Goal: Transaction & Acquisition: Download file/media

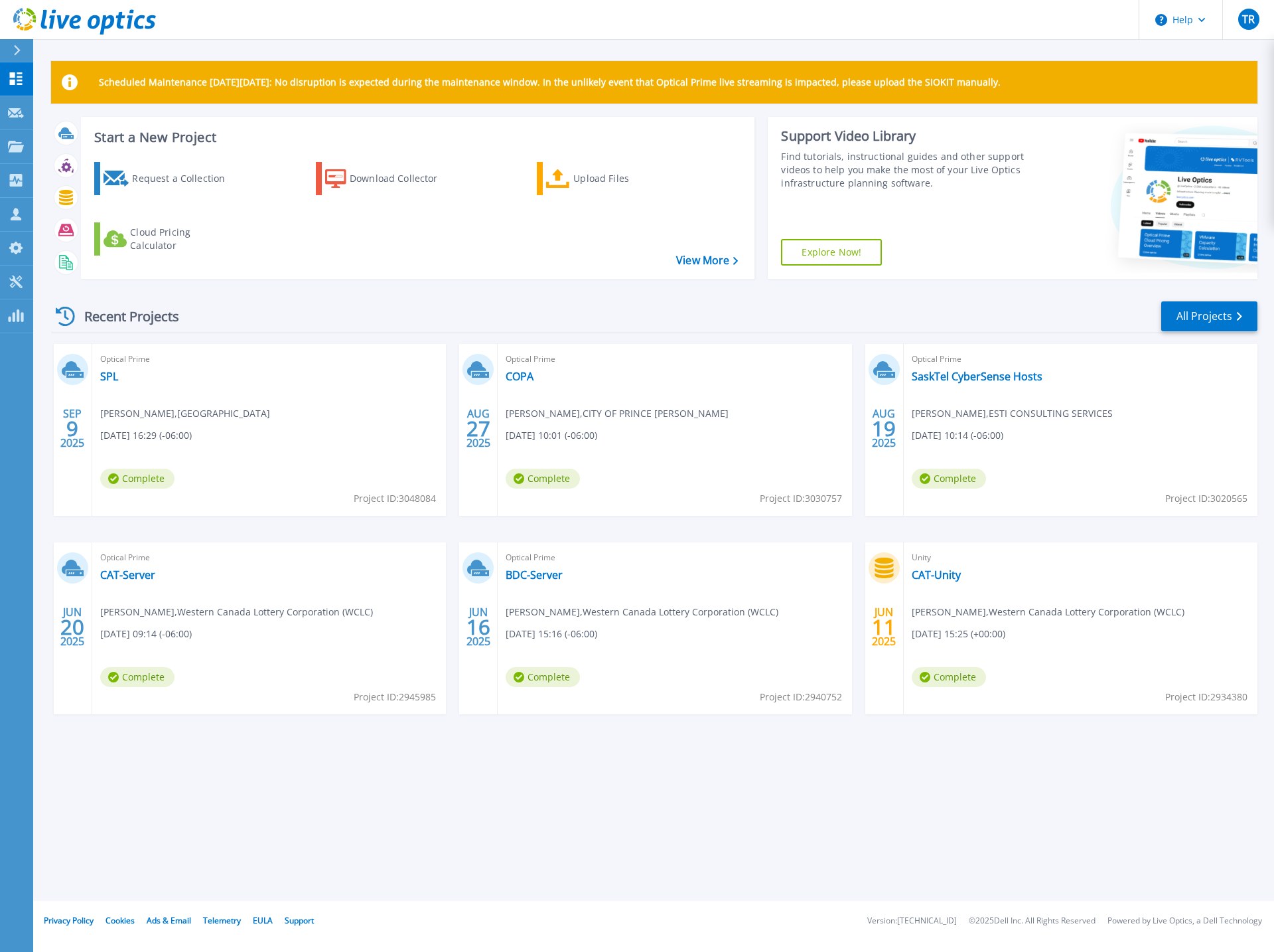
click at [141, 477] on span "Complete" at bounding box center [138, 478] width 74 height 20
click at [104, 371] on link "SPL" at bounding box center [109, 377] width 18 height 14
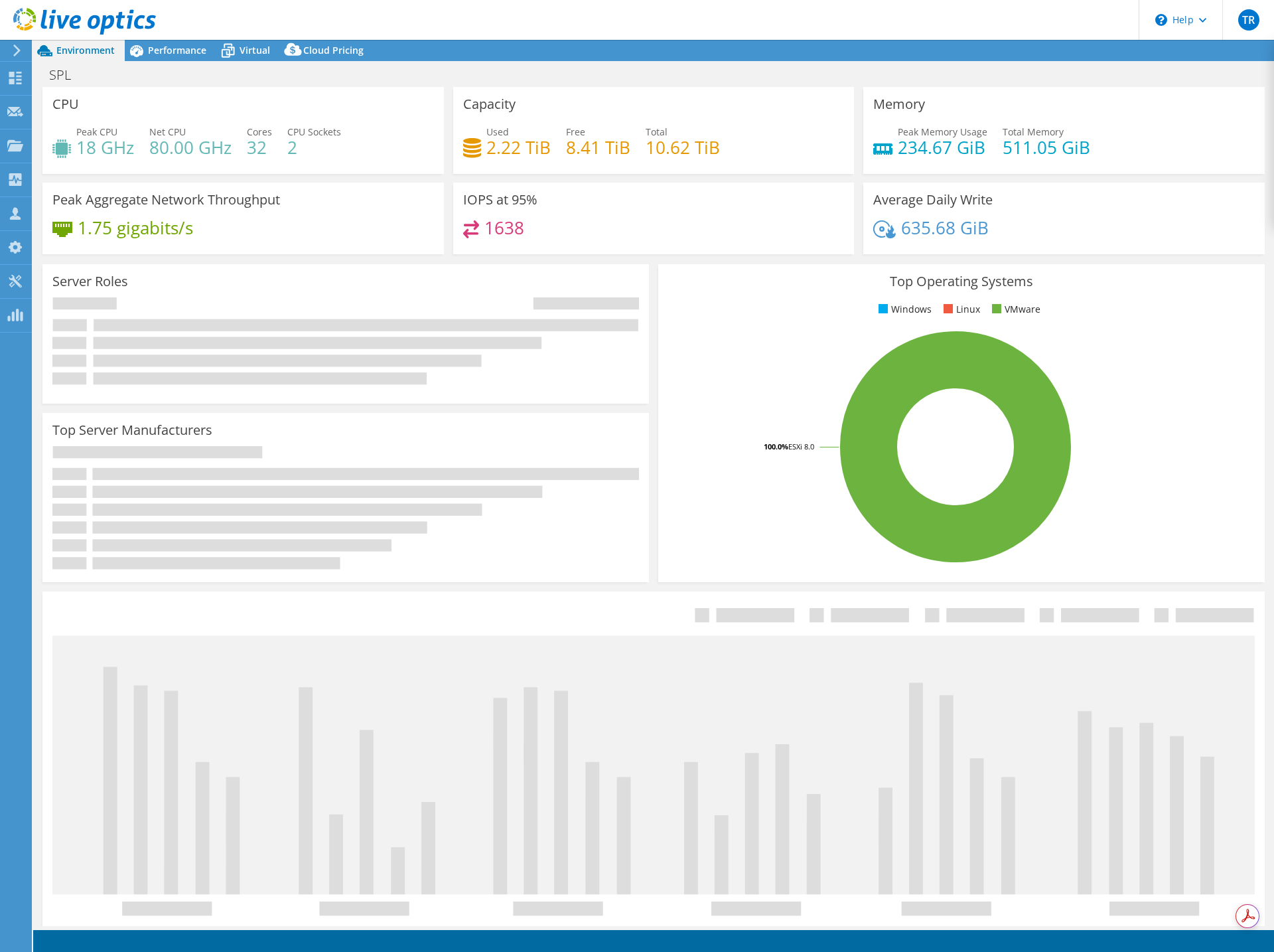
select select "USD"
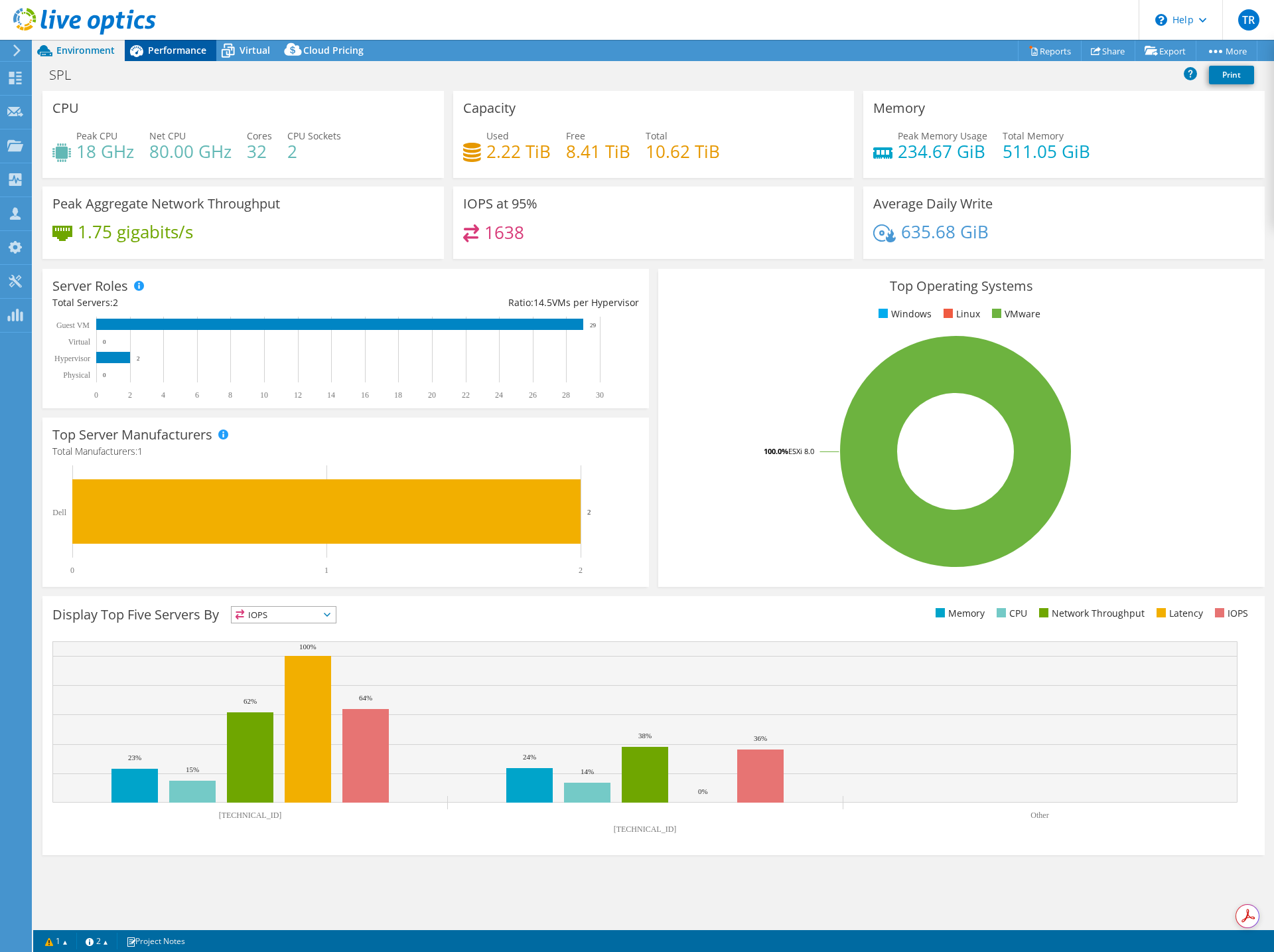
click at [176, 51] on span "Performance" at bounding box center [178, 50] width 59 height 13
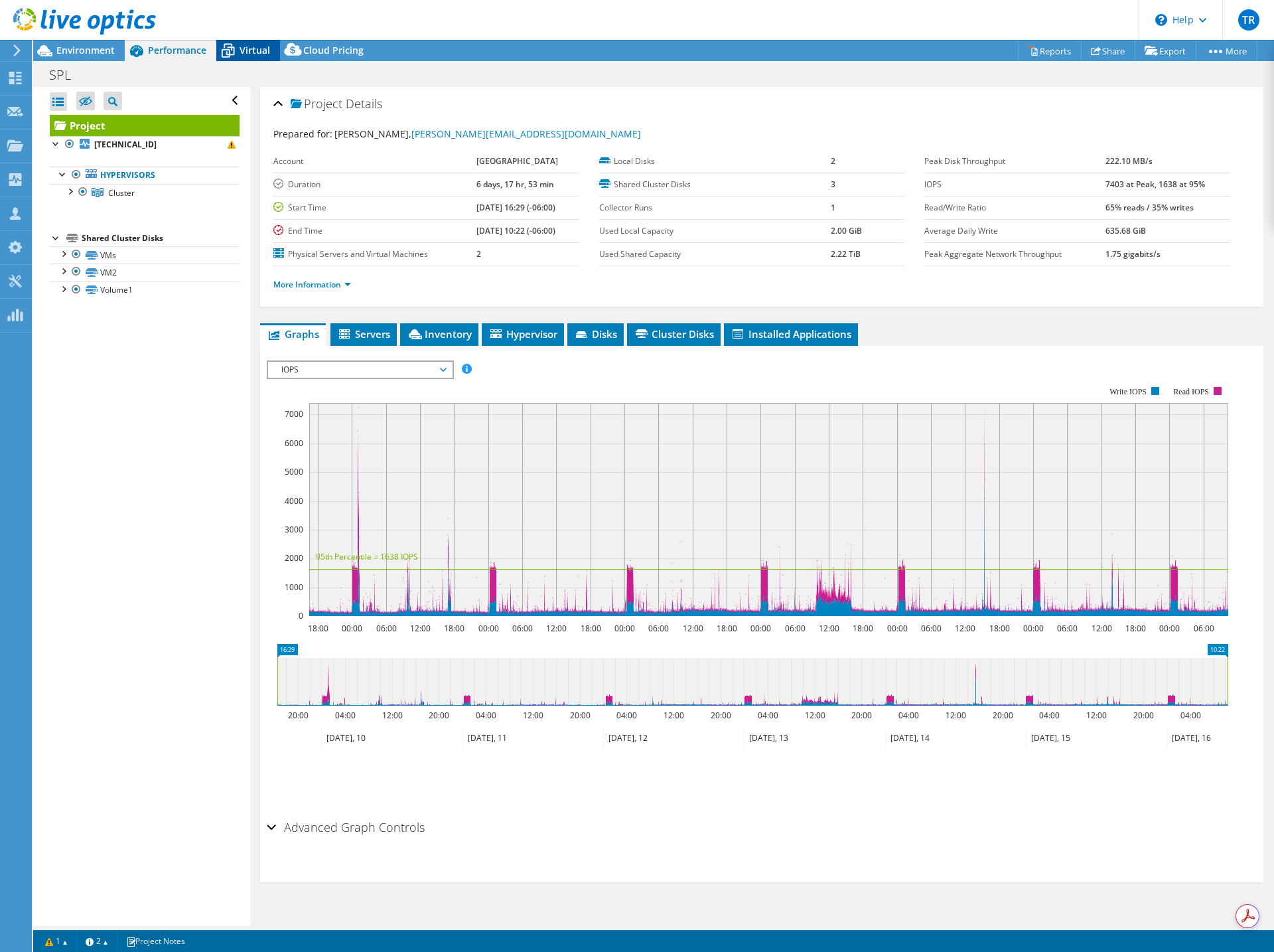
click at [250, 51] on span "Virtual" at bounding box center [255, 50] width 30 height 13
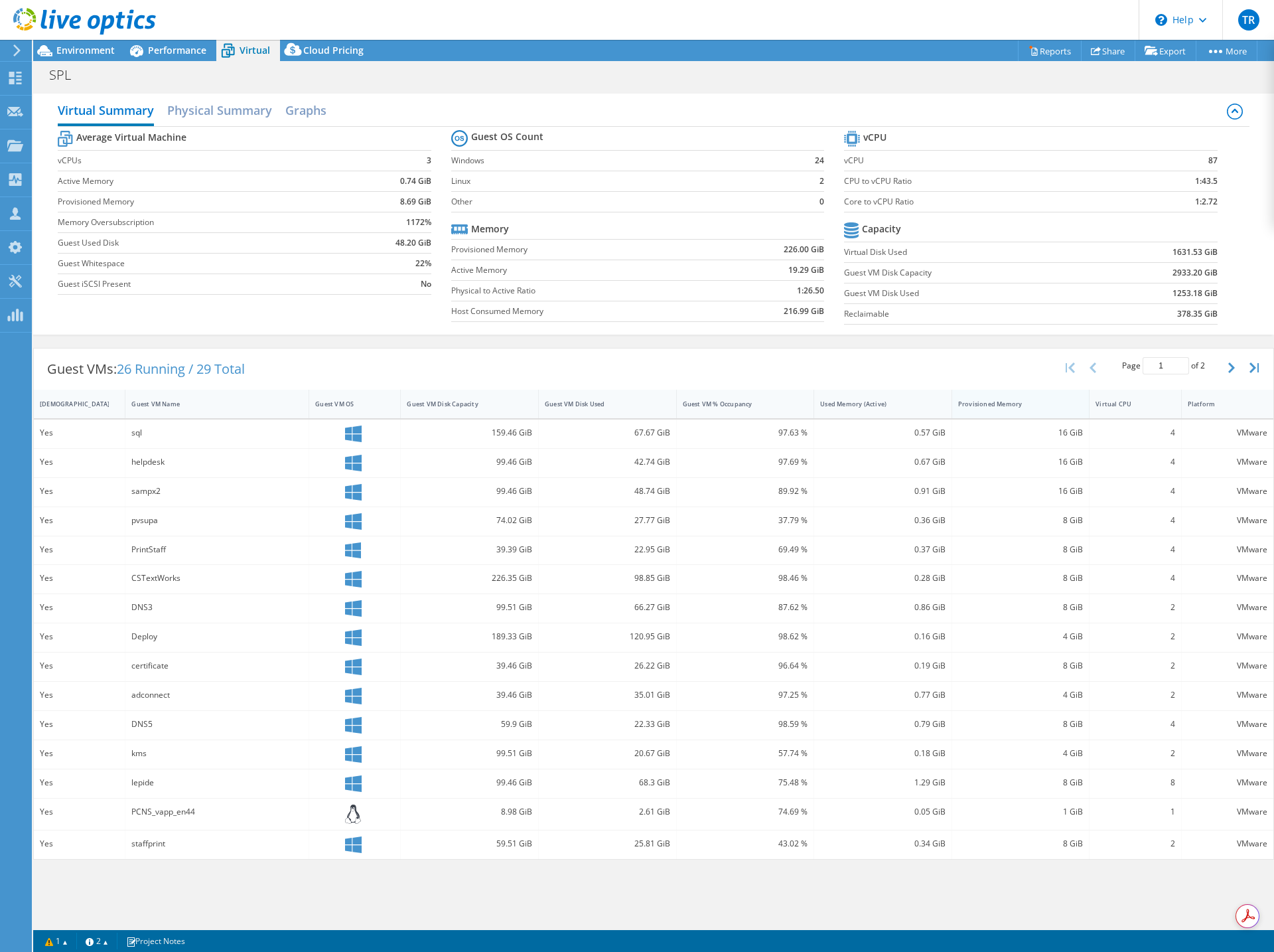
click at [1033, 408] on div "Provisioned Memory" at bounding box center [1013, 404] width 109 height 9
click at [1018, 45] on link "Reports" at bounding box center [1050, 51] width 63 height 20
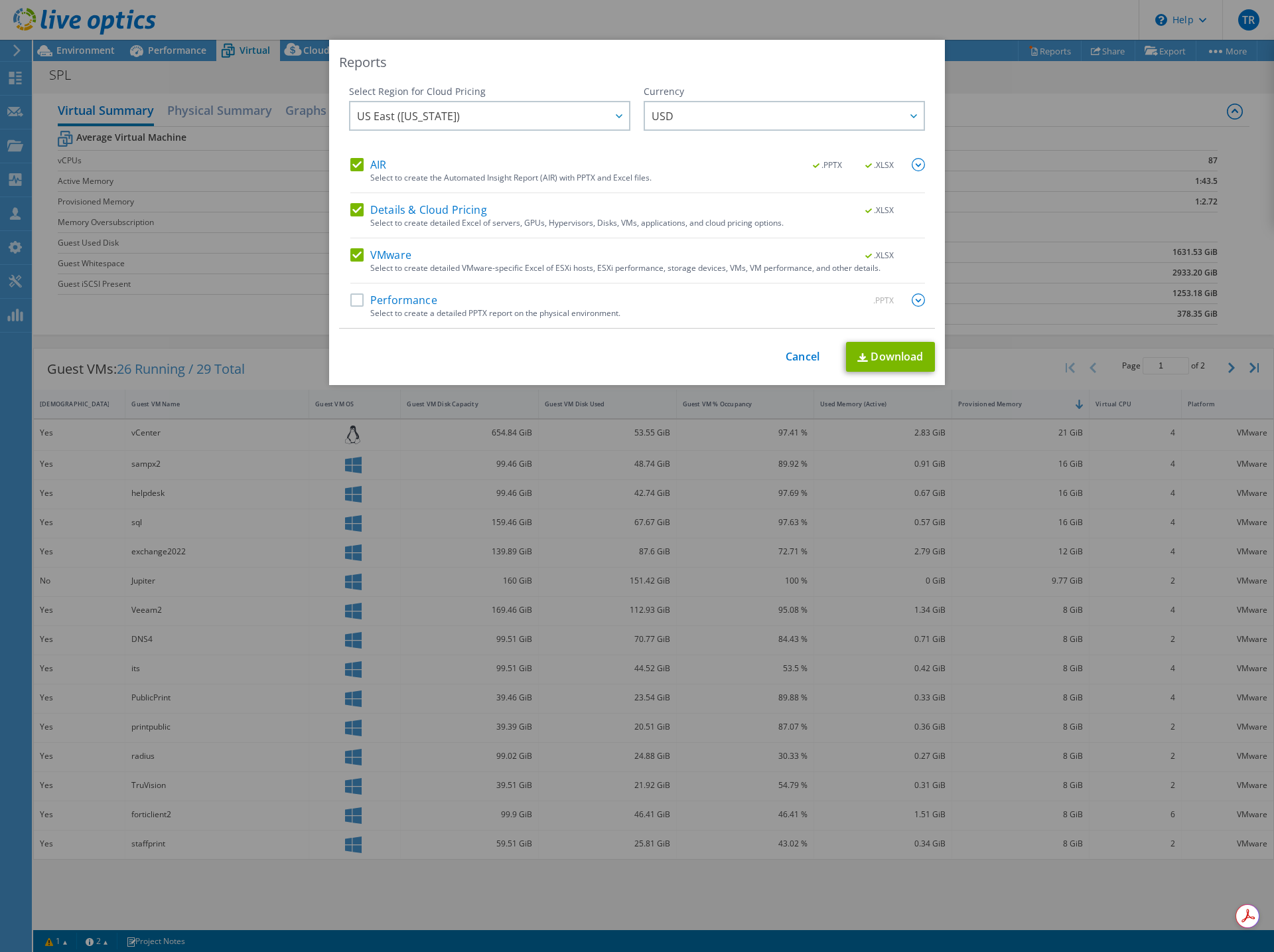
click at [350, 159] on label "AIR" at bounding box center [368, 165] width 36 height 14
click at [0, 0] on input "AIR" at bounding box center [0, 0] width 0 height 0
click at [352, 211] on label "Details & Cloud Pricing" at bounding box center [418, 210] width 137 height 14
click at [0, 0] on input "Details & Cloud Pricing" at bounding box center [0, 0] width 0 height 0
click at [350, 300] on label "Performance" at bounding box center [393, 300] width 87 height 14
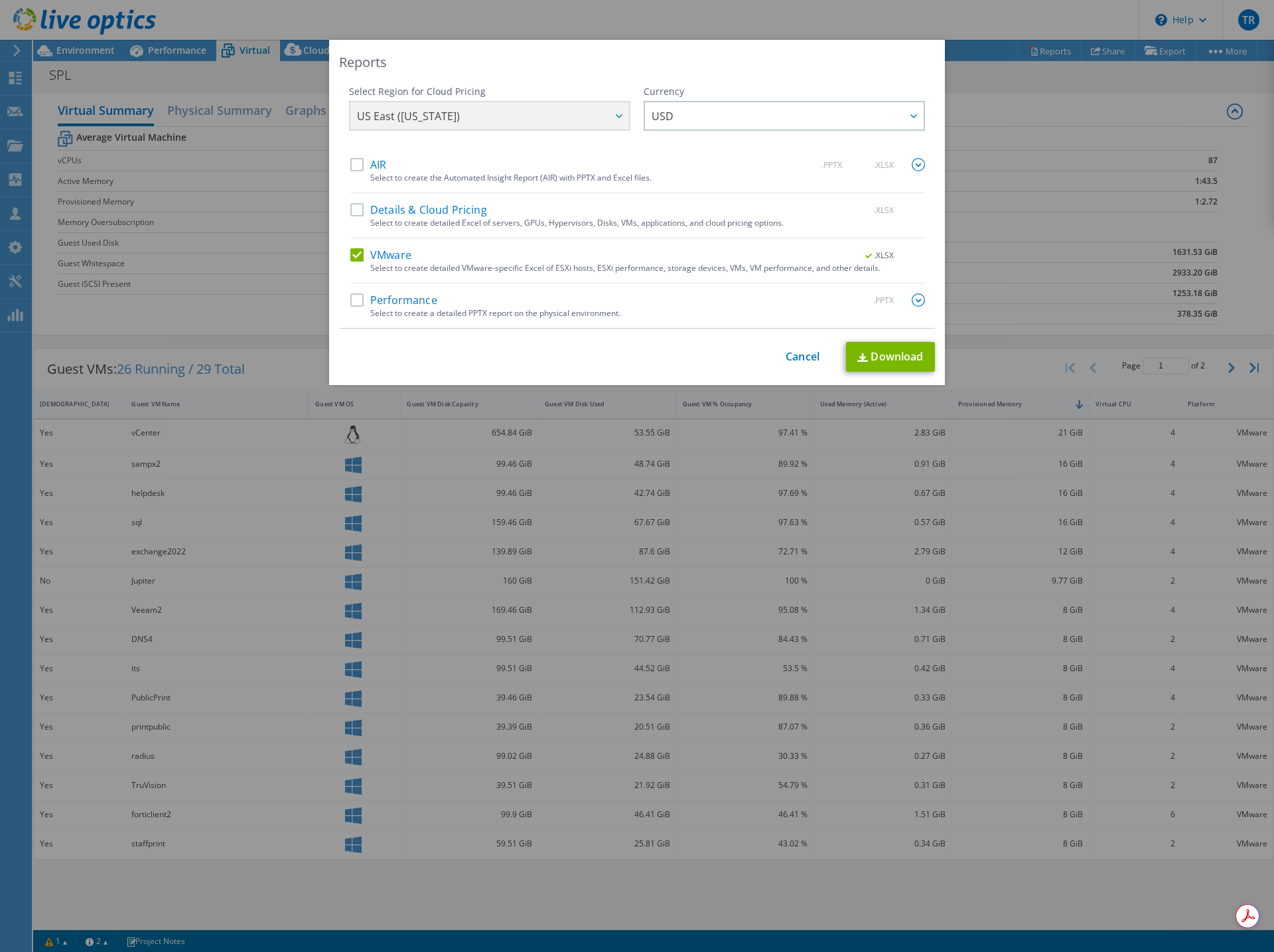
click at [0, 0] on input "Performance" at bounding box center [0, 0] width 0 height 0
click at [914, 300] on img at bounding box center [919, 300] width 14 height 14
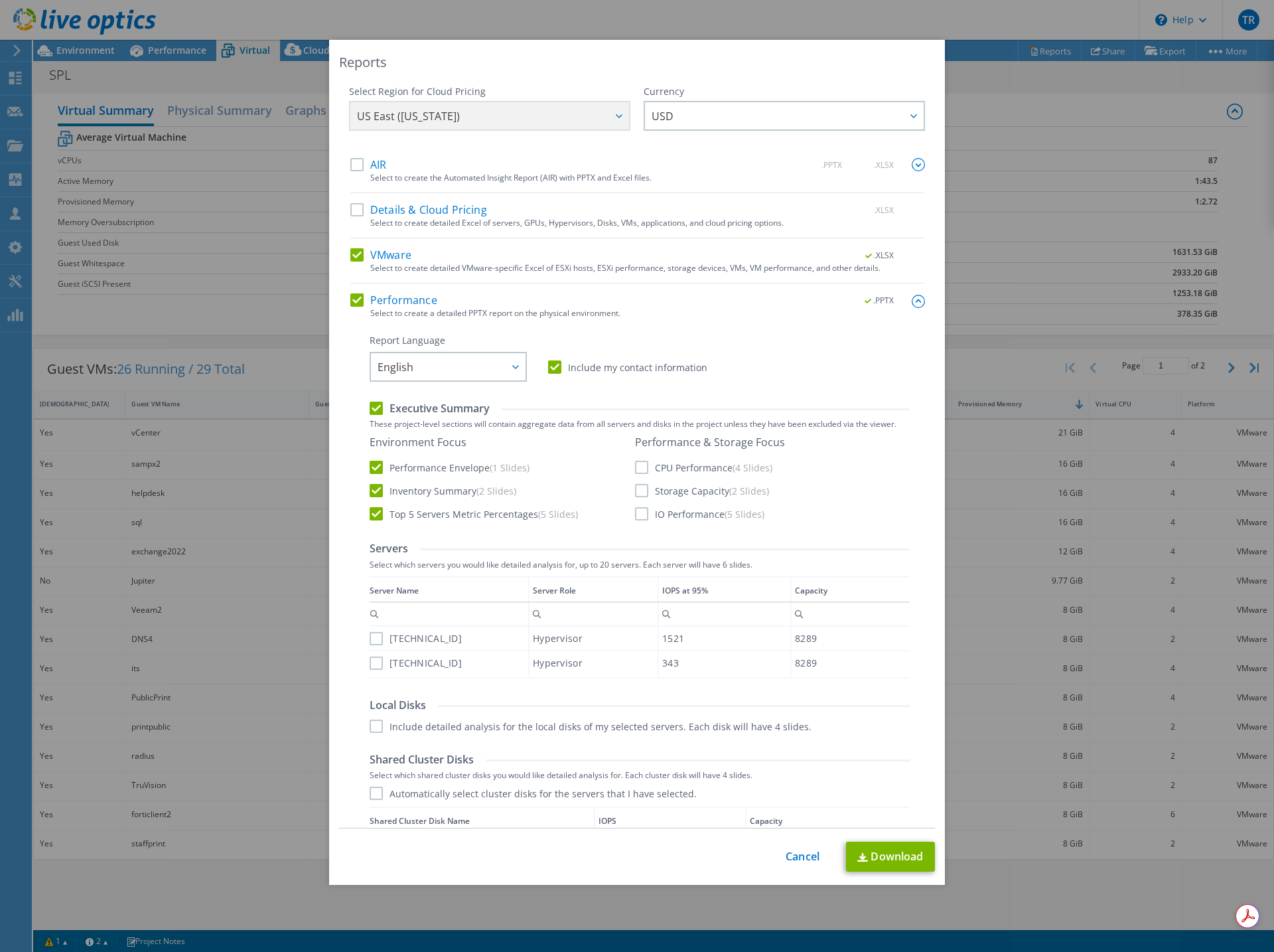
click at [375, 639] on label "[TECHNICAL_ID]" at bounding box center [416, 639] width 93 height 14
click at [0, 0] on input "[TECHNICAL_ID]" at bounding box center [0, 0] width 0 height 0
click at [372, 657] on label "[TECHNICAL_ID]" at bounding box center [416, 663] width 93 height 14
click at [0, 0] on input "[TECHNICAL_ID]" at bounding box center [0, 0] width 0 height 0
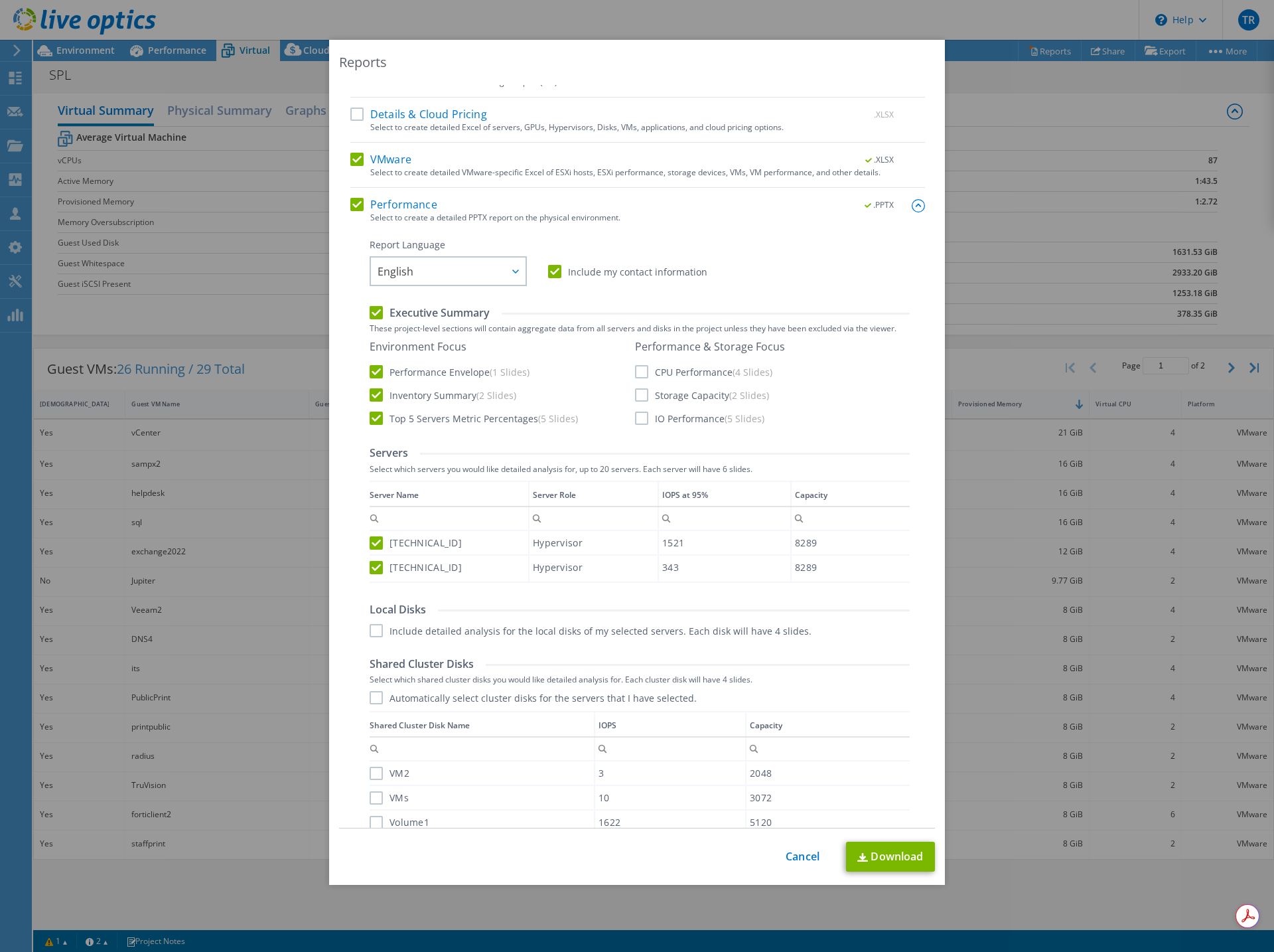
scroll to position [228, 0]
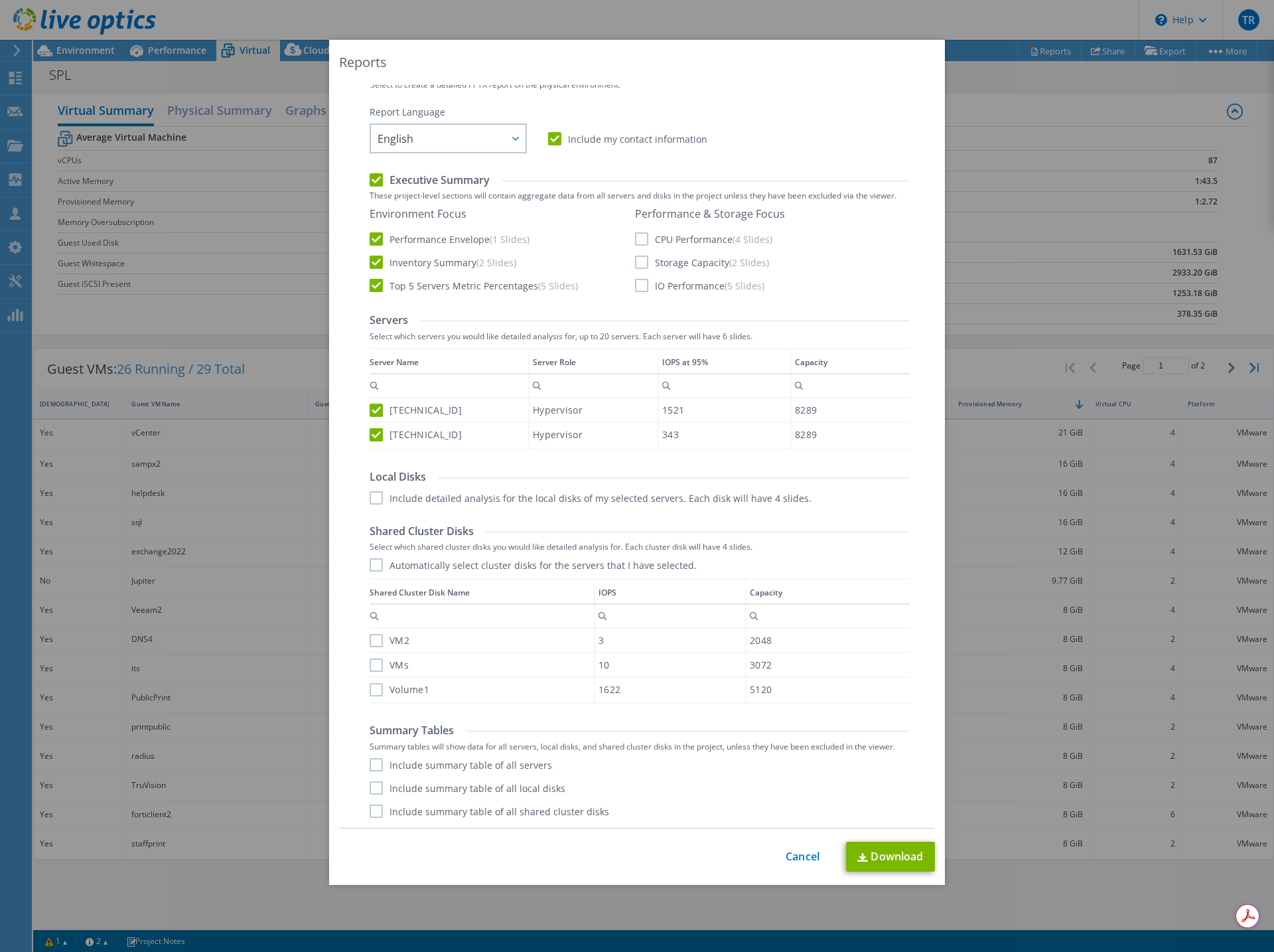
click at [373, 638] on label "VM2" at bounding box center [389, 641] width 40 height 14
click at [0, 0] on input "VM2" at bounding box center [0, 0] width 0 height 0
click at [370, 663] on label "VMs" at bounding box center [389, 665] width 39 height 14
click at [0, 0] on input "VMs" at bounding box center [0, 0] width 0 height 0
click at [371, 694] on label "Volume1" at bounding box center [399, 690] width 60 height 14
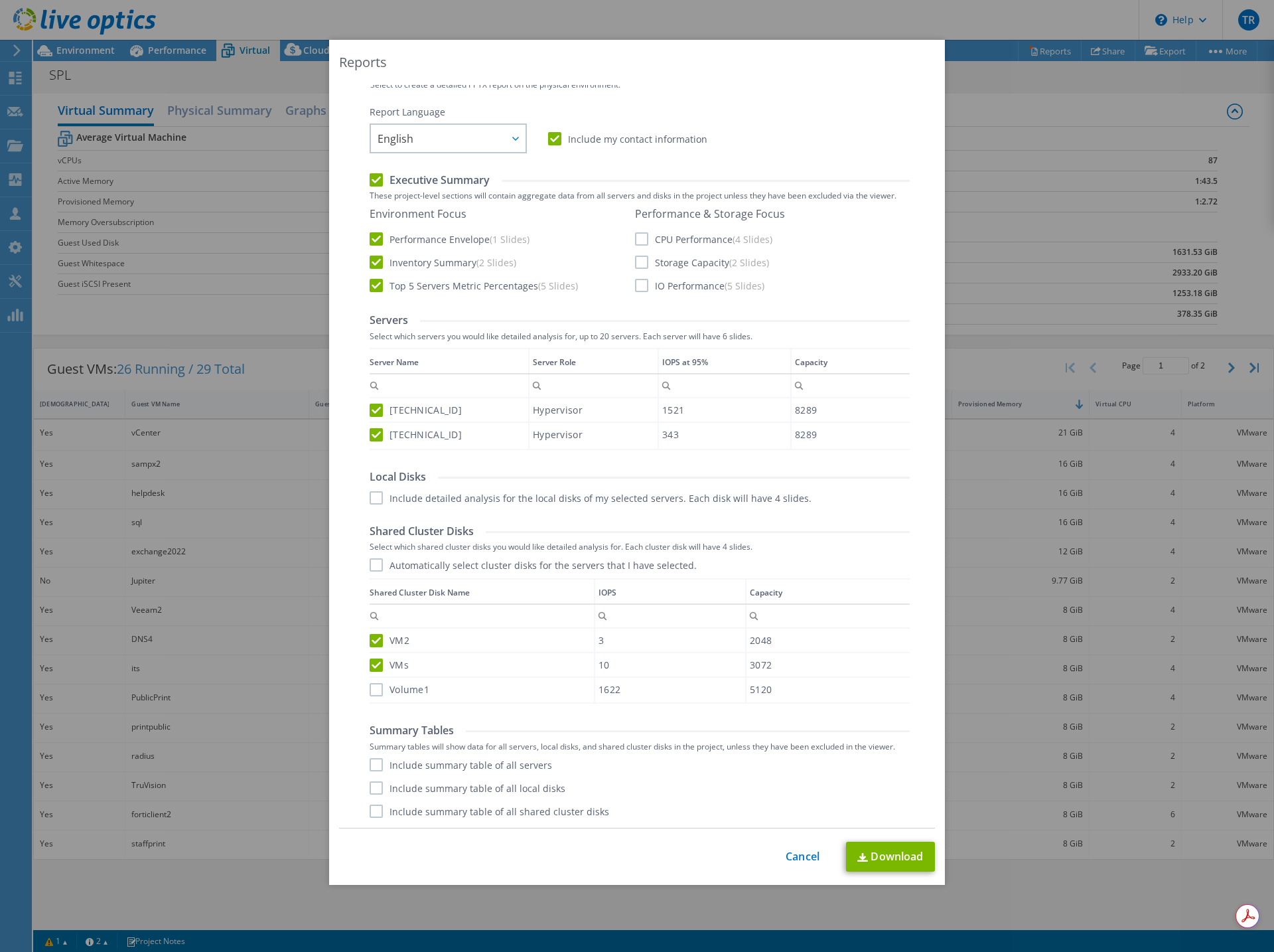
click at [0, 0] on input "Volume1" at bounding box center [0, 0] width 0 height 0
click at [373, 761] on label "Include summary table of all servers" at bounding box center [460, 765] width 182 height 14
click at [0, 0] on input "Include summary table of all servers" at bounding box center [0, 0] width 0 height 0
click at [371, 786] on label "Include summary table of all local disks" at bounding box center [467, 788] width 196 height 14
click at [0, 0] on input "Include summary table of all local disks" at bounding box center [0, 0] width 0 height 0
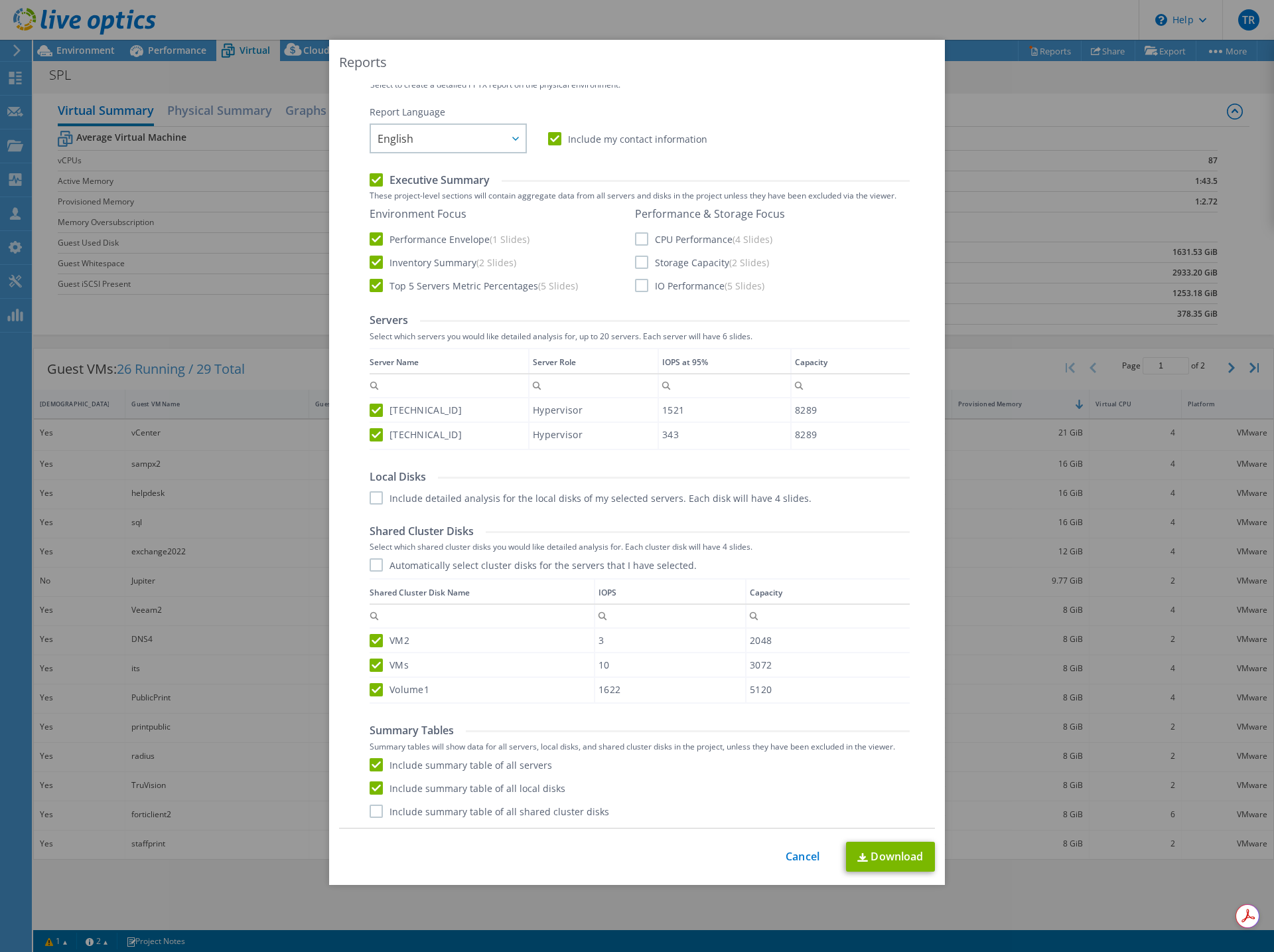
drag, startPoint x: 369, startPoint y: 814, endPoint x: 381, endPoint y: 810, distance: 12.6
click at [370, 814] on label "Include summary table of all shared cluster disks" at bounding box center [490, 812] width 240 height 14
click at [0, 0] on input "Include summary table of all shared cluster disks" at bounding box center [0, 0] width 0 height 0
click at [873, 855] on link "Download" at bounding box center [890, 856] width 89 height 30
click at [803, 854] on link "Cancel" at bounding box center [803, 856] width 34 height 13
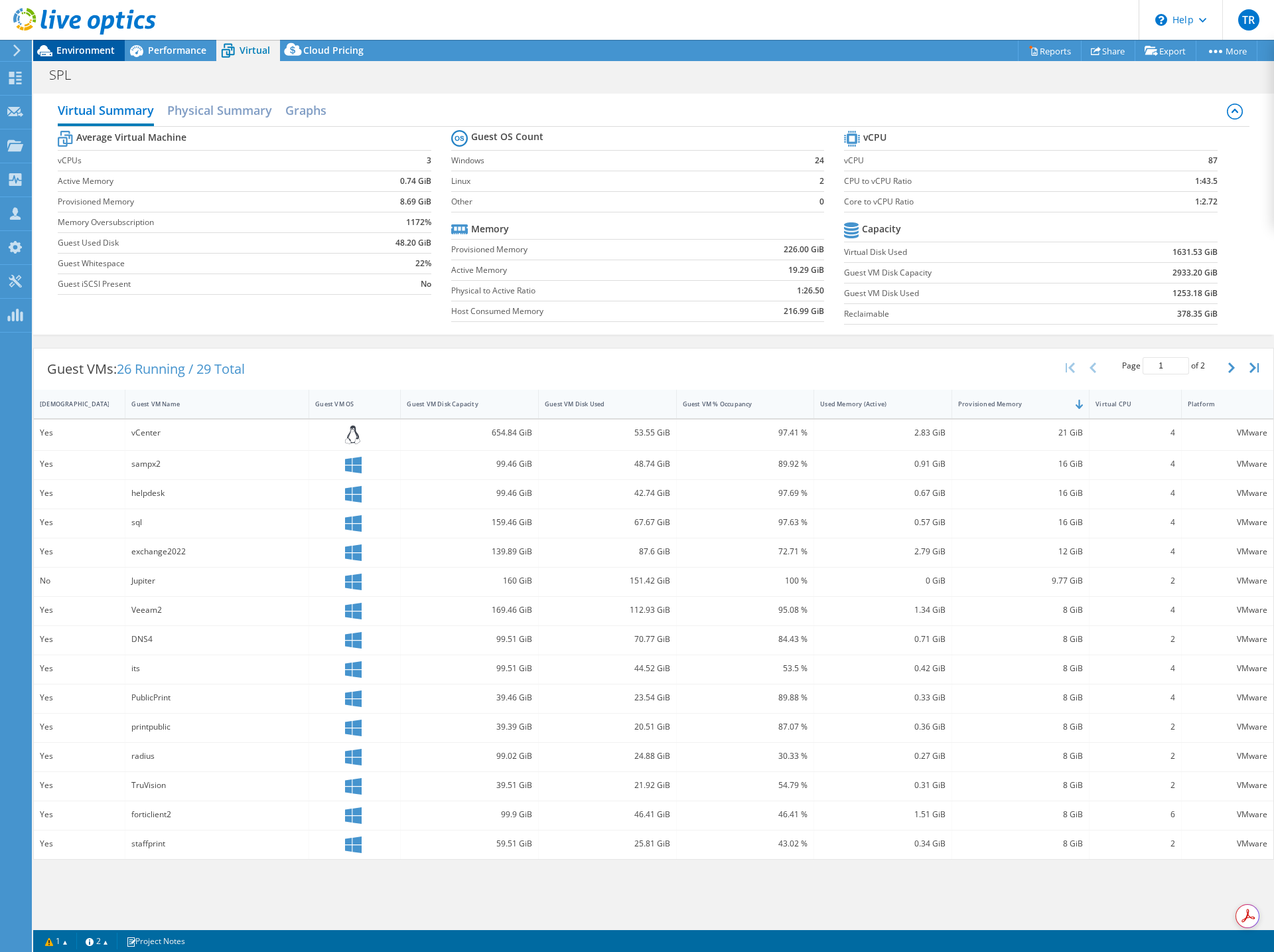
click at [84, 50] on span "Environment" at bounding box center [86, 50] width 59 height 13
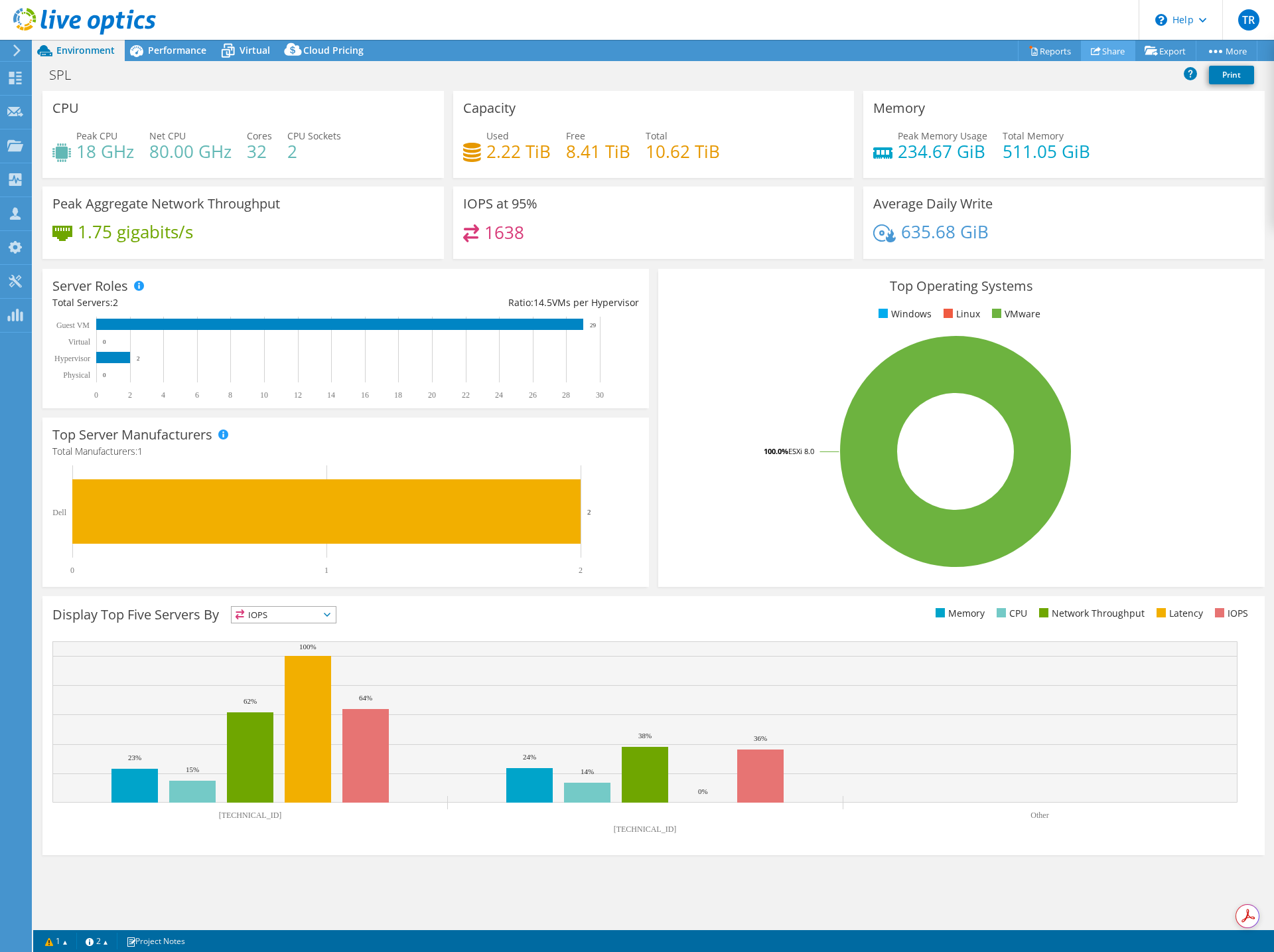
click at [1112, 45] on link "Share" at bounding box center [1108, 51] width 55 height 20
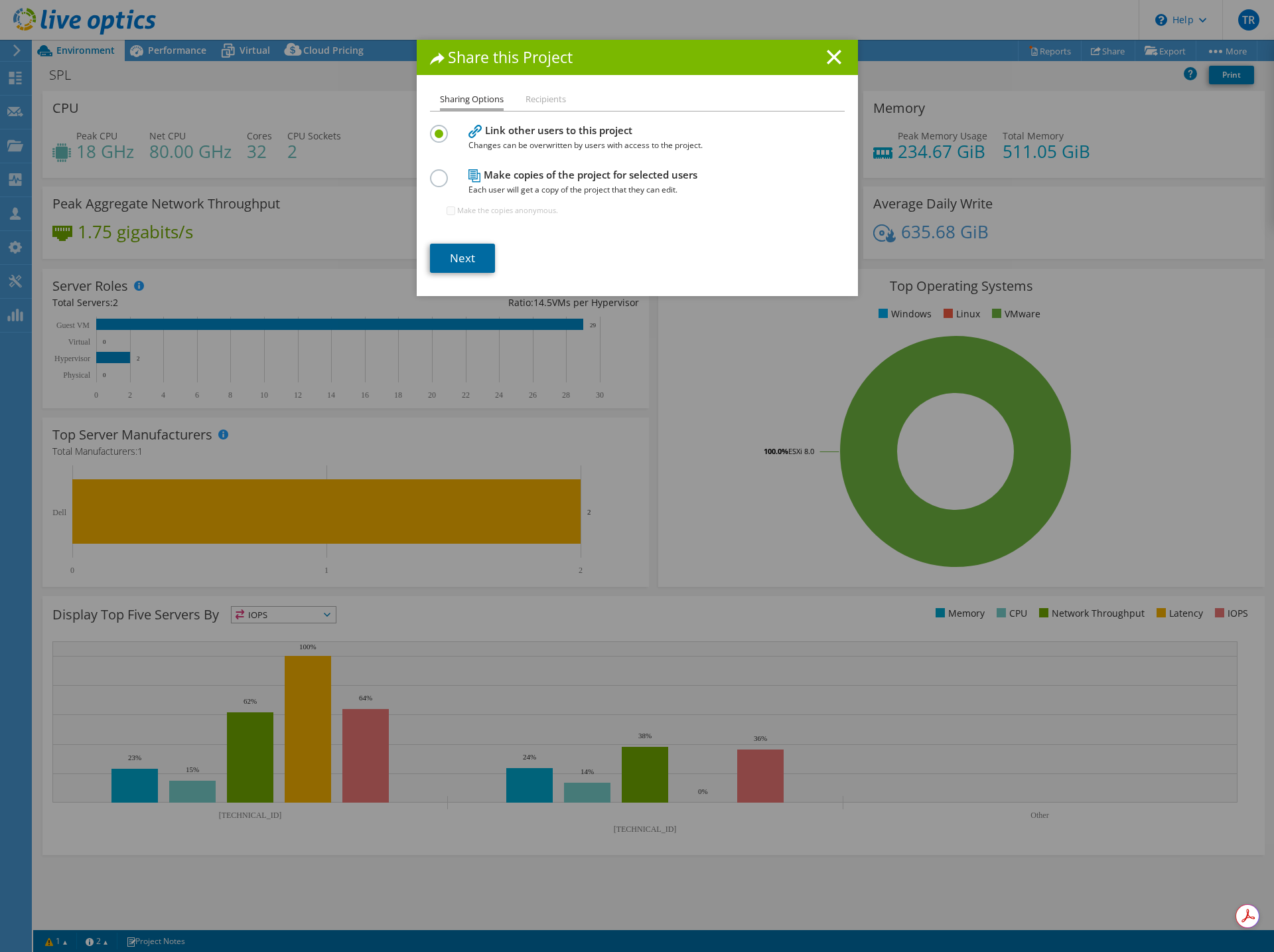
click at [462, 262] on link "Next" at bounding box center [462, 258] width 65 height 29
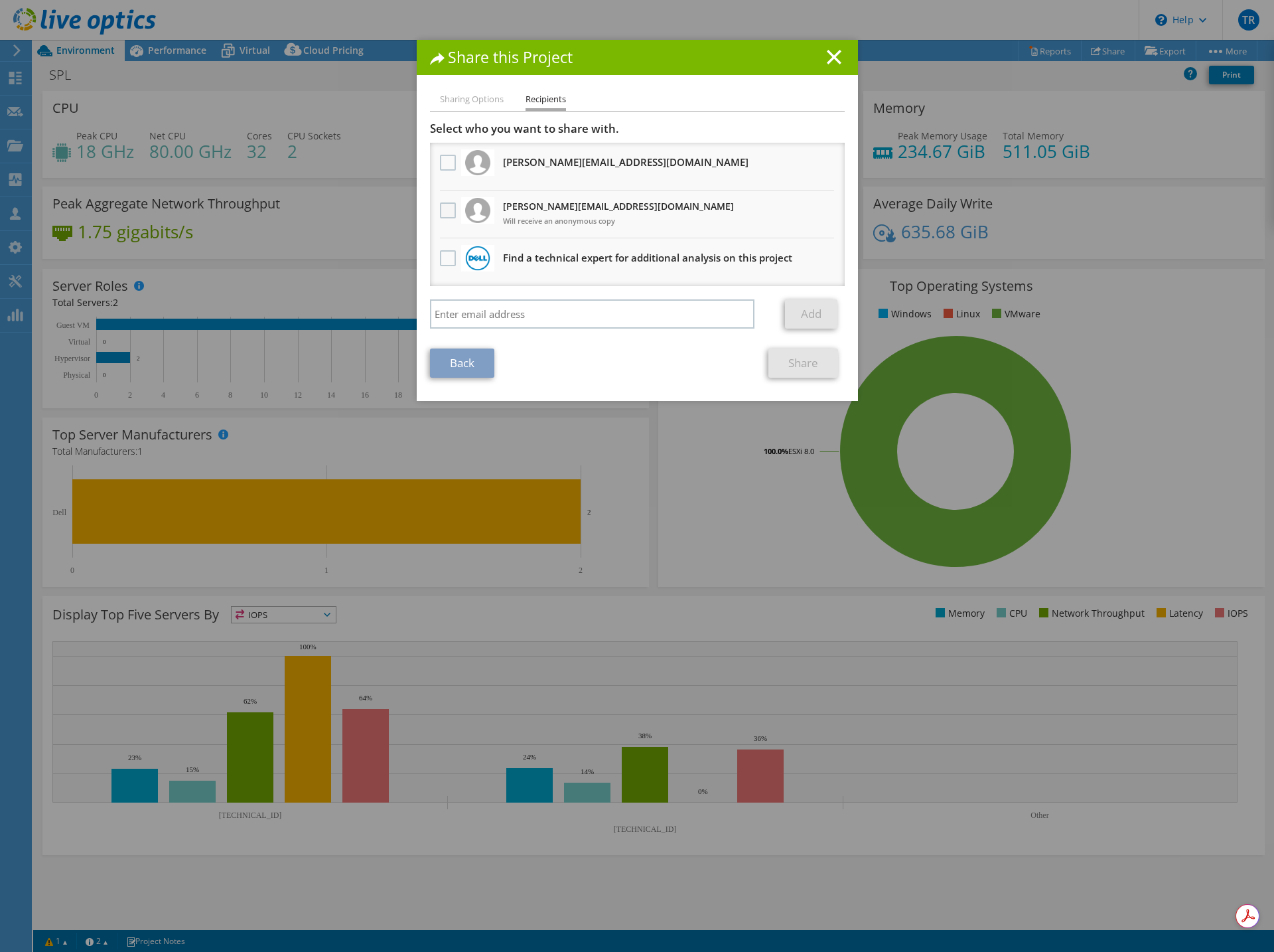
click at [443, 213] on label at bounding box center [450, 211] width 20 height 16
click at [0, 0] on input "checkbox" at bounding box center [0, 0] width 0 height 0
click at [781, 361] on link "Share" at bounding box center [803, 363] width 69 height 29
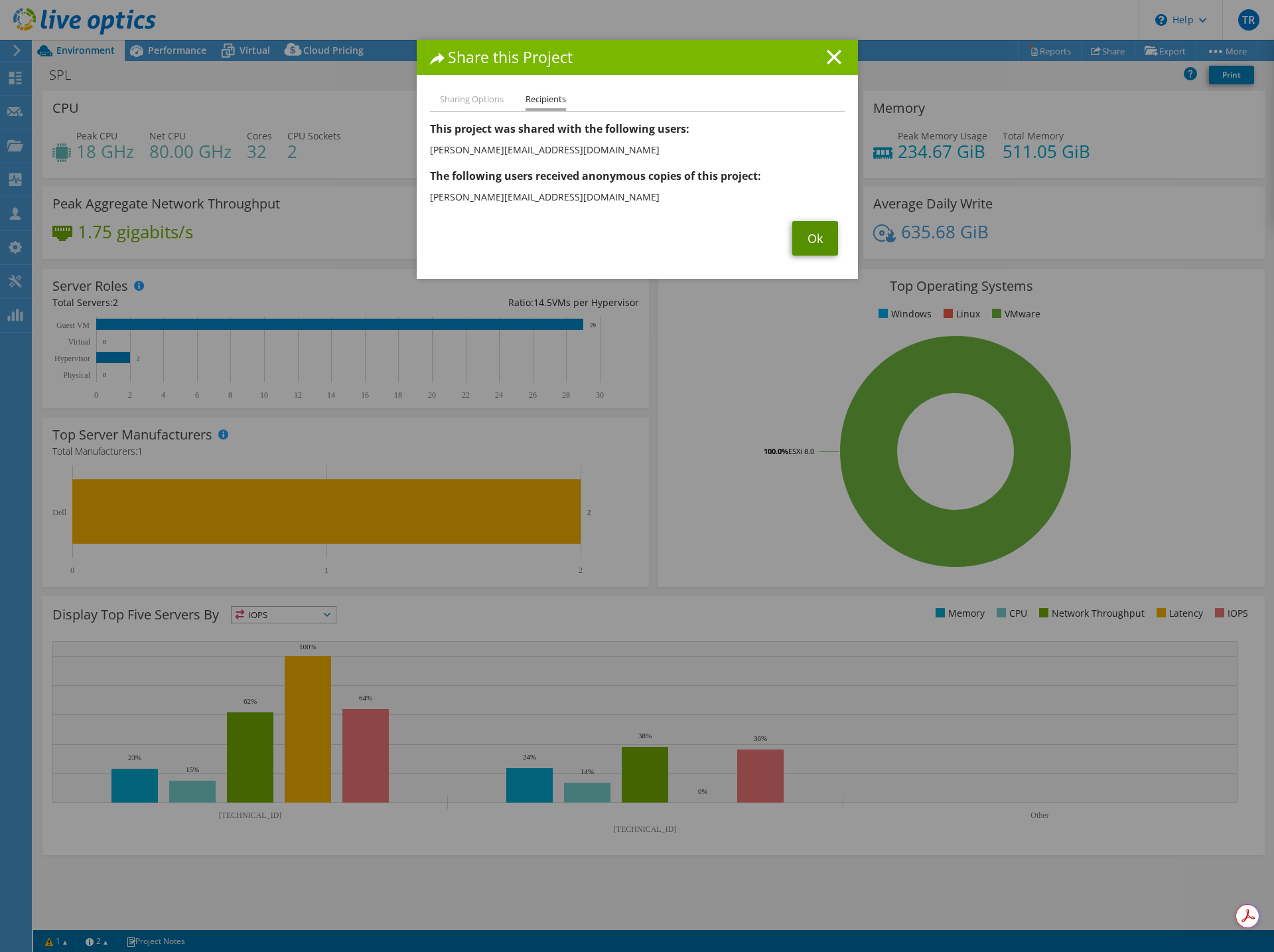
click at [803, 236] on link "Ok" at bounding box center [815, 238] width 46 height 34
